Goal: Ask a question

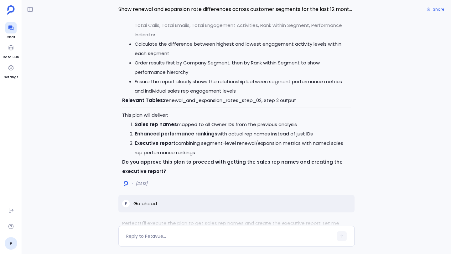
scroll to position [-1358, 0]
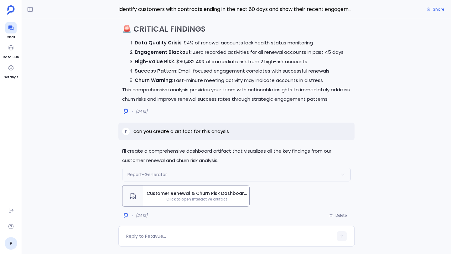
scroll to position [-7, 0]
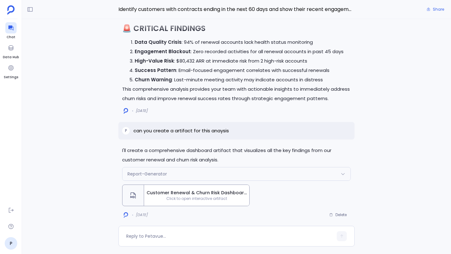
click at [165, 199] on span "Click to open interactive artifact" at bounding box center [196, 198] width 105 height 5
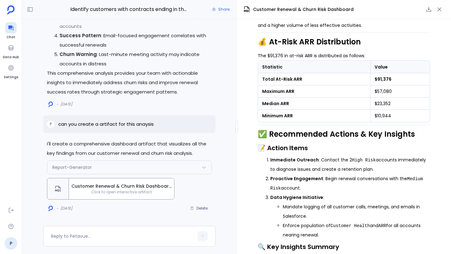
scroll to position [702, 0]
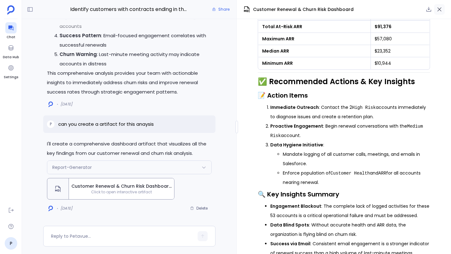
click at [437, 8] on icon "button" at bounding box center [439, 9] width 6 height 6
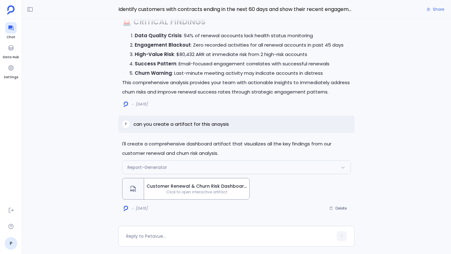
click at [176, 184] on span "Customer Renewal & Churn Risk Dashboard" at bounding box center [196, 186] width 100 height 7
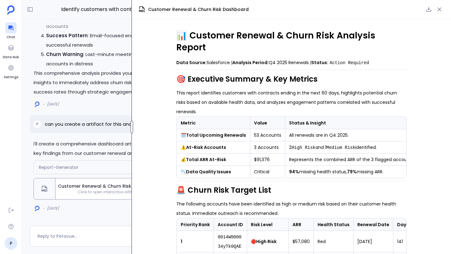
click at [131, 124] on div at bounding box center [131, 127] width 3 height 13
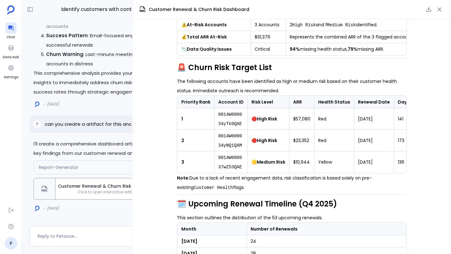
scroll to position [157, 0]
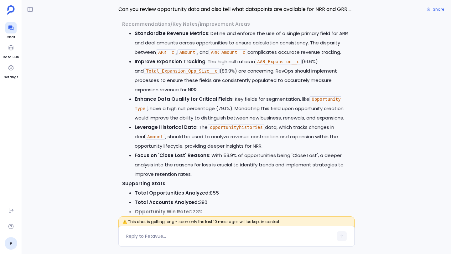
scroll to position [-3110, 0]
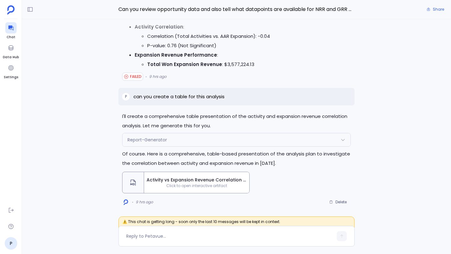
click at [185, 187] on span "Click to open interactive artifact" at bounding box center [196, 185] width 105 height 5
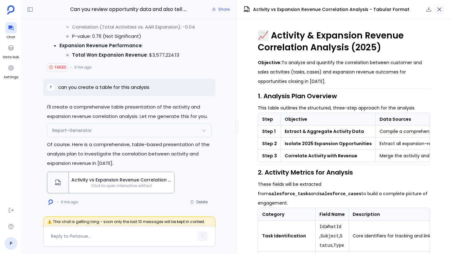
click at [439, 8] on icon "button" at bounding box center [439, 9] width 6 height 6
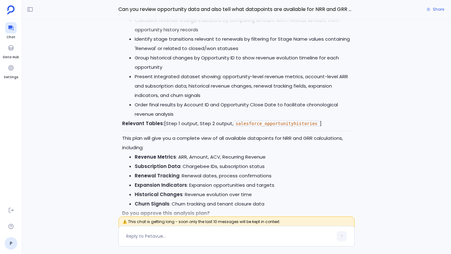
scroll to position [-3778, 0]
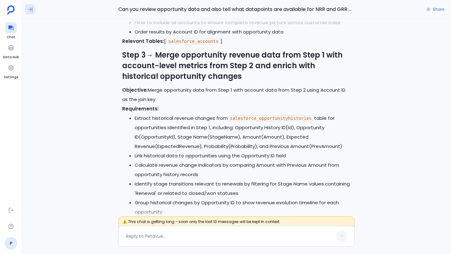
click at [32, 10] on icon at bounding box center [30, 9] width 6 height 6
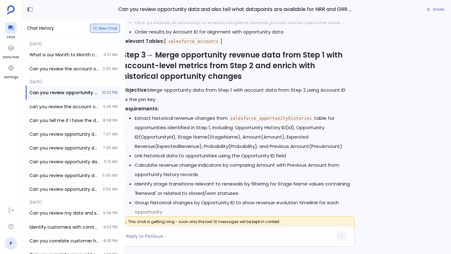
click at [103, 31] on button "New Chat" at bounding box center [105, 28] width 30 height 9
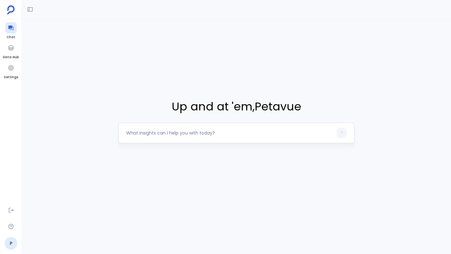
click at [141, 134] on textarea at bounding box center [229, 133] width 207 height 6
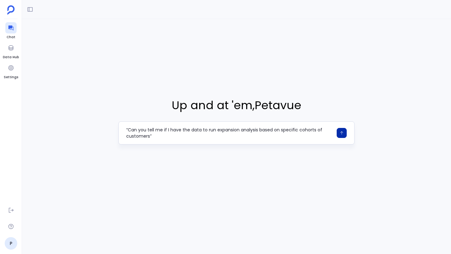
type textarea "“Can you tell me if I have the data to run expansion analysis based on specific…"
click at [342, 133] on icon "button" at bounding box center [341, 133] width 4 height 4
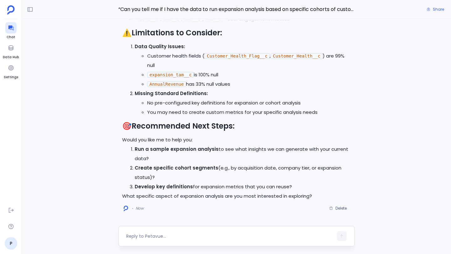
click at [192, 234] on textarea at bounding box center [229, 236] width 207 height 6
type textarea "3"
type textarea "run 1"
click at [342, 238] on icon "button" at bounding box center [341, 236] width 4 height 4
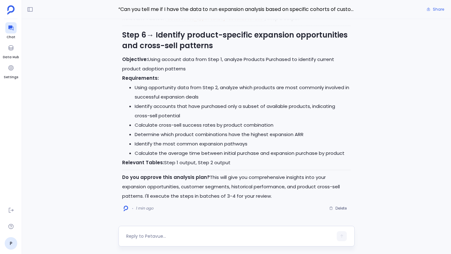
click at [161, 234] on textarea at bounding box center [229, 236] width 207 height 6
type textarea "I approve"
click at [344, 237] on button "button" at bounding box center [341, 236] width 10 height 10
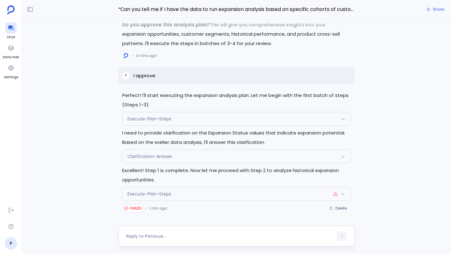
click at [157, 239] on div at bounding box center [229, 236] width 207 height 10
click at [157, 237] on textarea at bounding box center [229, 236] width 207 height 6
type textarea "proceed to step 2"
click at [340, 240] on button "button" at bounding box center [341, 236] width 10 height 10
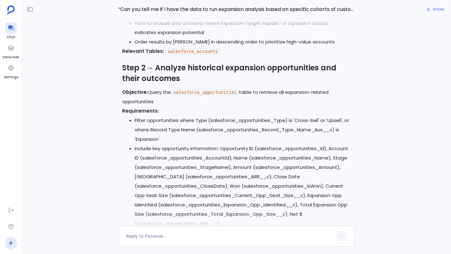
scroll to position [-1331, 0]
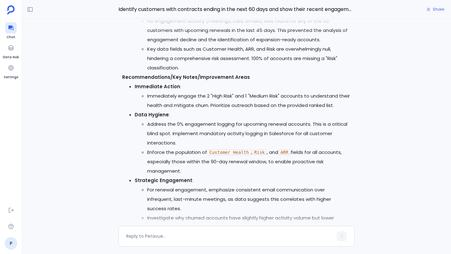
scroll to position [-613, 0]
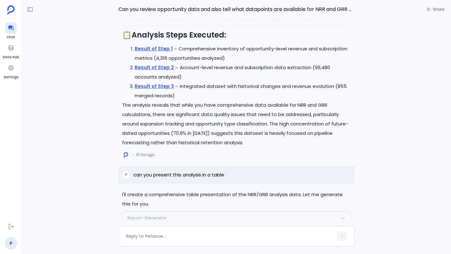
scroll to position [-2066, 0]
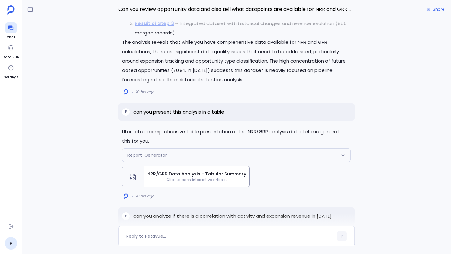
click at [199, 180] on span "Click to open interactive artifact" at bounding box center [196, 179] width 105 height 5
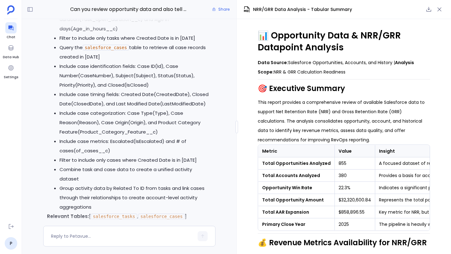
scroll to position [-2511, 0]
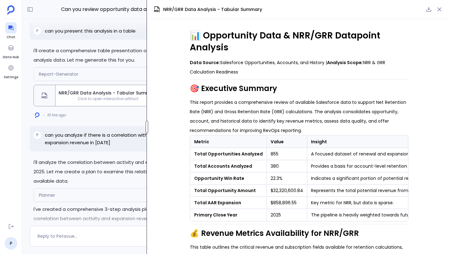
click at [147, 121] on div at bounding box center [147, 127] width 3 height 13
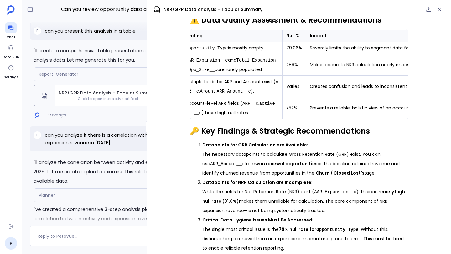
scroll to position [724, 0]
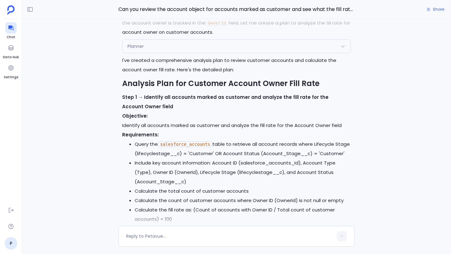
scroll to position [-2984, 0]
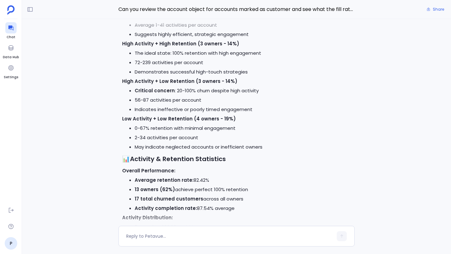
scroll to position [-545, 0]
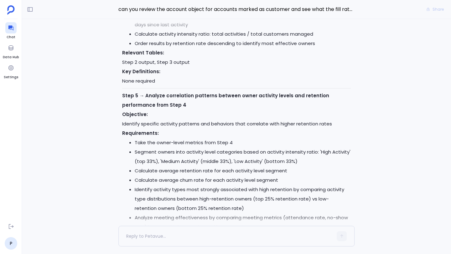
scroll to position [-534, 0]
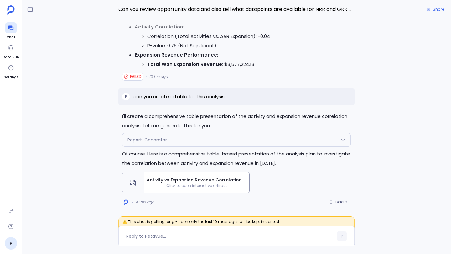
click at [196, 177] on span "Activity vs Expansion Revenue Correlation Analysis - Tabular Format" at bounding box center [196, 180] width 100 height 7
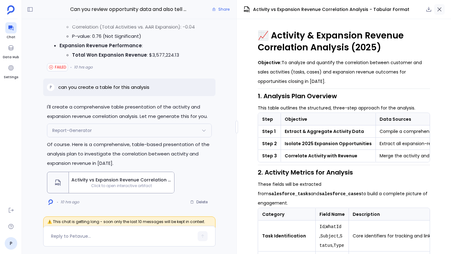
click at [435, 9] on button "button" at bounding box center [439, 9] width 11 height 11
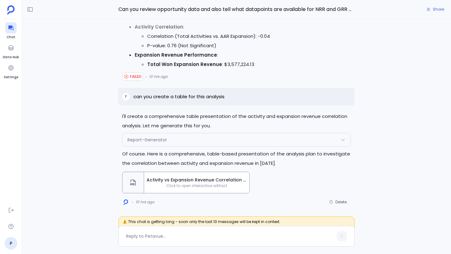
click at [176, 183] on span "Activity vs Expansion Revenue Correlation Analysis - Tabular Format" at bounding box center [196, 180] width 100 height 7
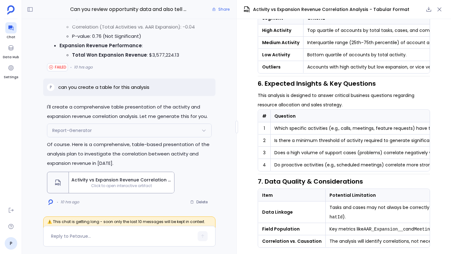
scroll to position [1101, 0]
click at [440, 10] on icon "button" at bounding box center [439, 10] width 4 height 4
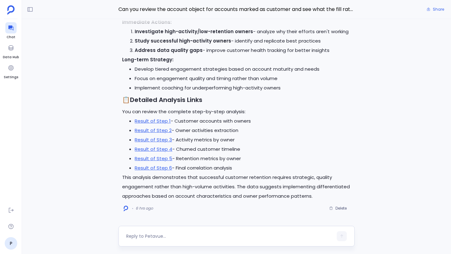
click at [183, 236] on textarea at bounding box center [229, 236] width 207 height 6
type textarea "can you create an artifact for the most recent analysis"
click at [342, 239] on button "button" at bounding box center [341, 236] width 10 height 10
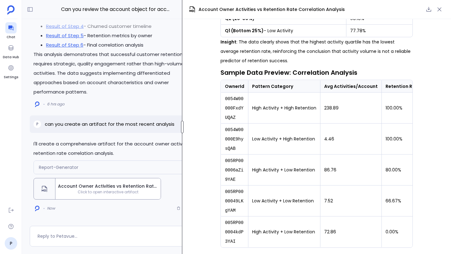
scroll to position [1210, 0]
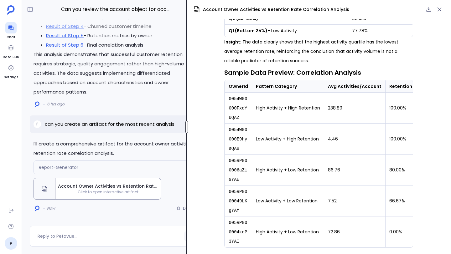
click at [186, 129] on div at bounding box center [186, 127] width 3 height 13
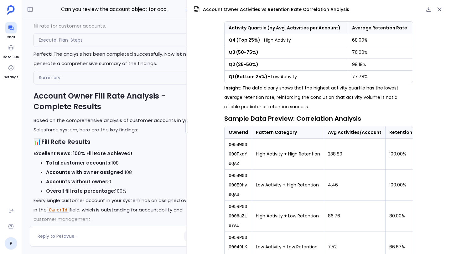
scroll to position [1159, 0]
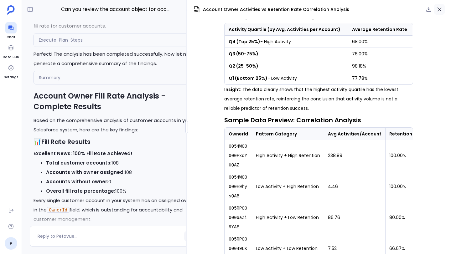
click at [441, 11] on icon "button" at bounding box center [439, 10] width 4 height 4
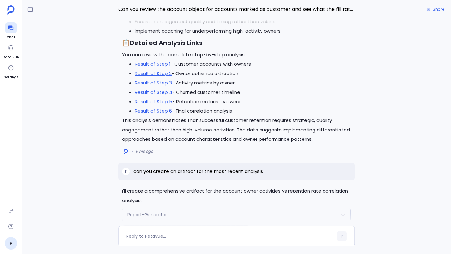
scroll to position [-162, 0]
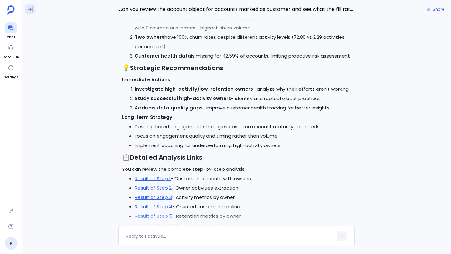
click at [29, 7] on icon at bounding box center [30, 9] width 5 height 5
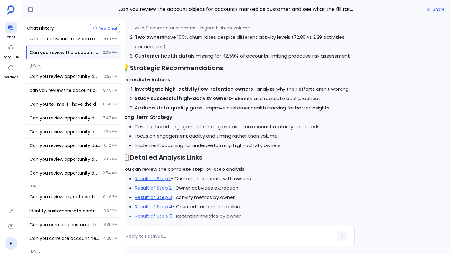
scroll to position [0, 0]
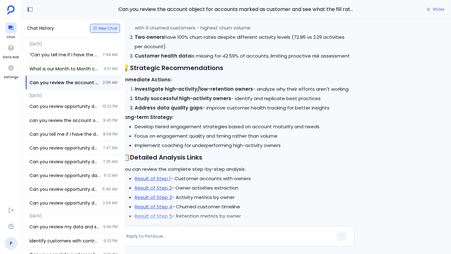
click at [105, 29] on span "New Chat" at bounding box center [108, 29] width 18 height 4
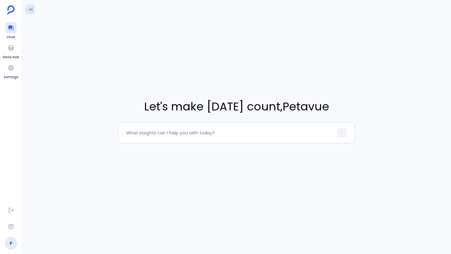
click at [30, 10] on icon at bounding box center [30, 9] width 6 height 6
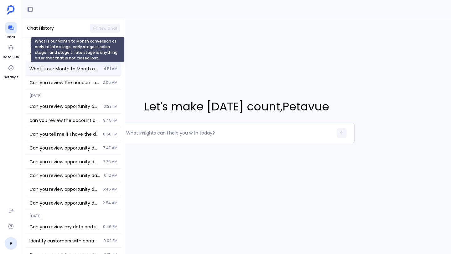
click at [55, 70] on span "What is our Month to Month conversion of early to late stage. early stage is sa…" at bounding box center [64, 69] width 70 height 6
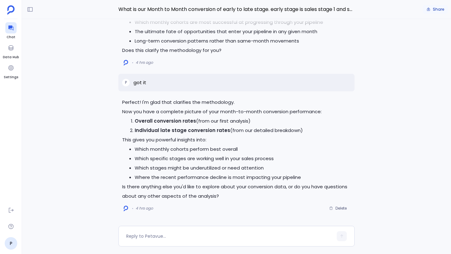
click at [429, 9] on icon "button" at bounding box center [428, 9] width 3 height 3
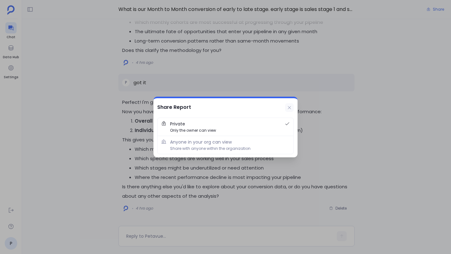
click at [290, 108] on icon at bounding box center [289, 107] width 3 height 3
